Goal: Task Accomplishment & Management: Complete application form

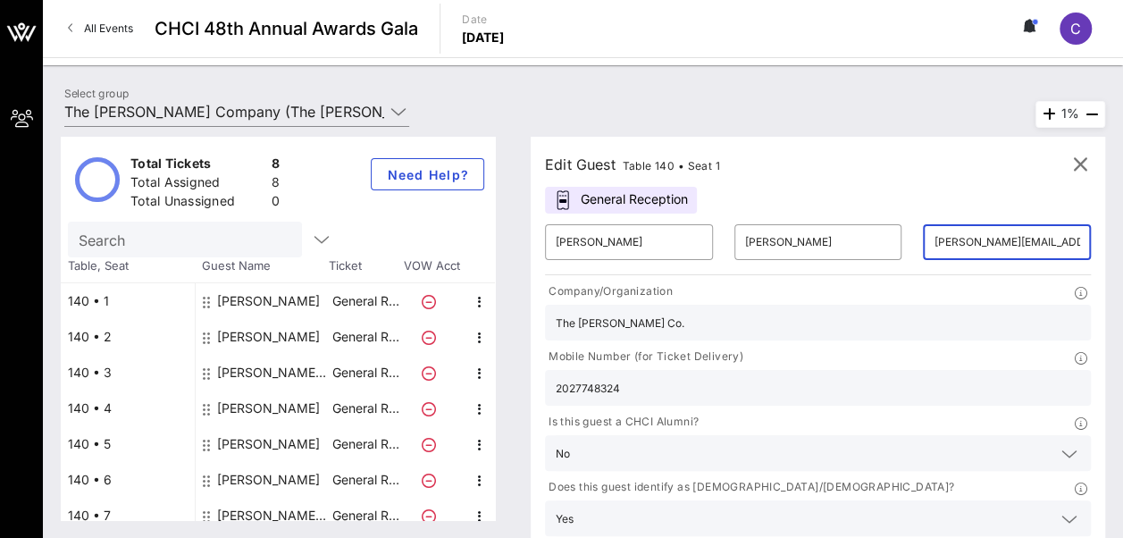
click at [934, 240] on input "[PERSON_NAME][EMAIL_ADDRESS][PERSON_NAME][DOMAIN_NAME]" at bounding box center [1007, 242] width 147 height 29
